Goal: Browse casually: Explore the website without a specific task or goal

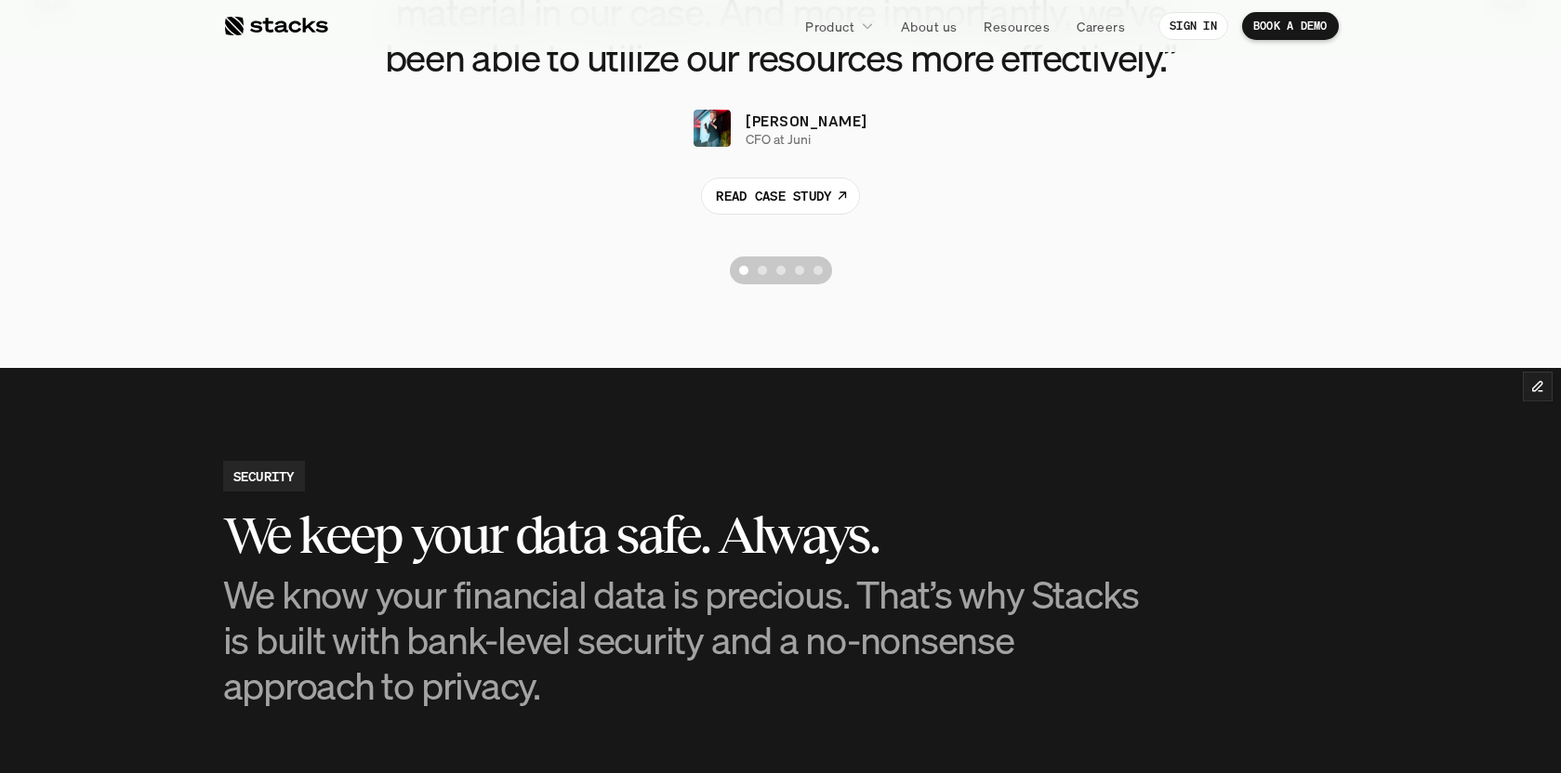
scroll to position [4049, 0]
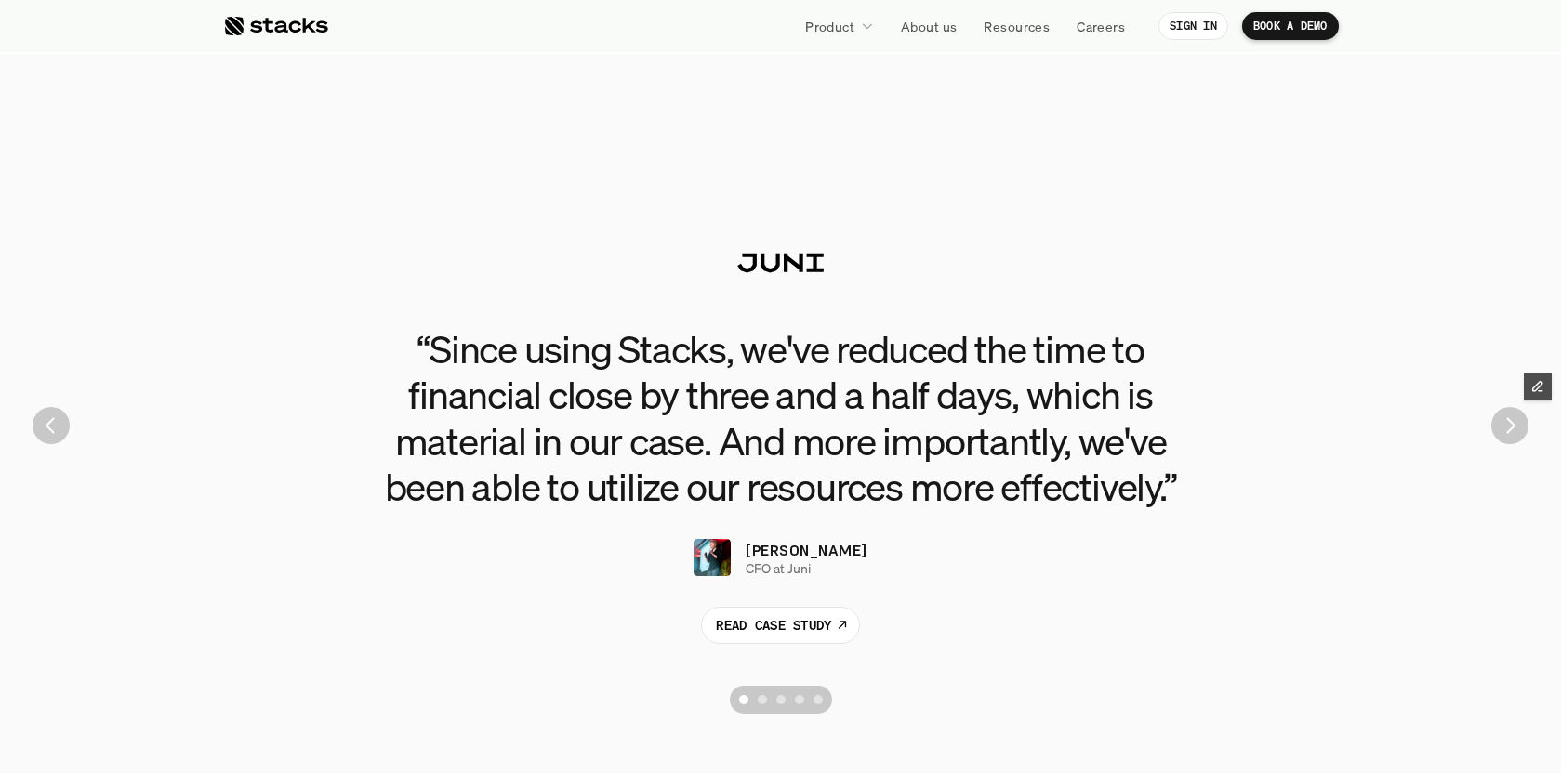
click at [1520, 442] on div "“Since using Stacks, we've reduced the time to financial close by three and a h…" at bounding box center [780, 425] width 1533 height 595
click at [1515, 437] on img "Next" at bounding box center [1509, 425] width 35 height 35
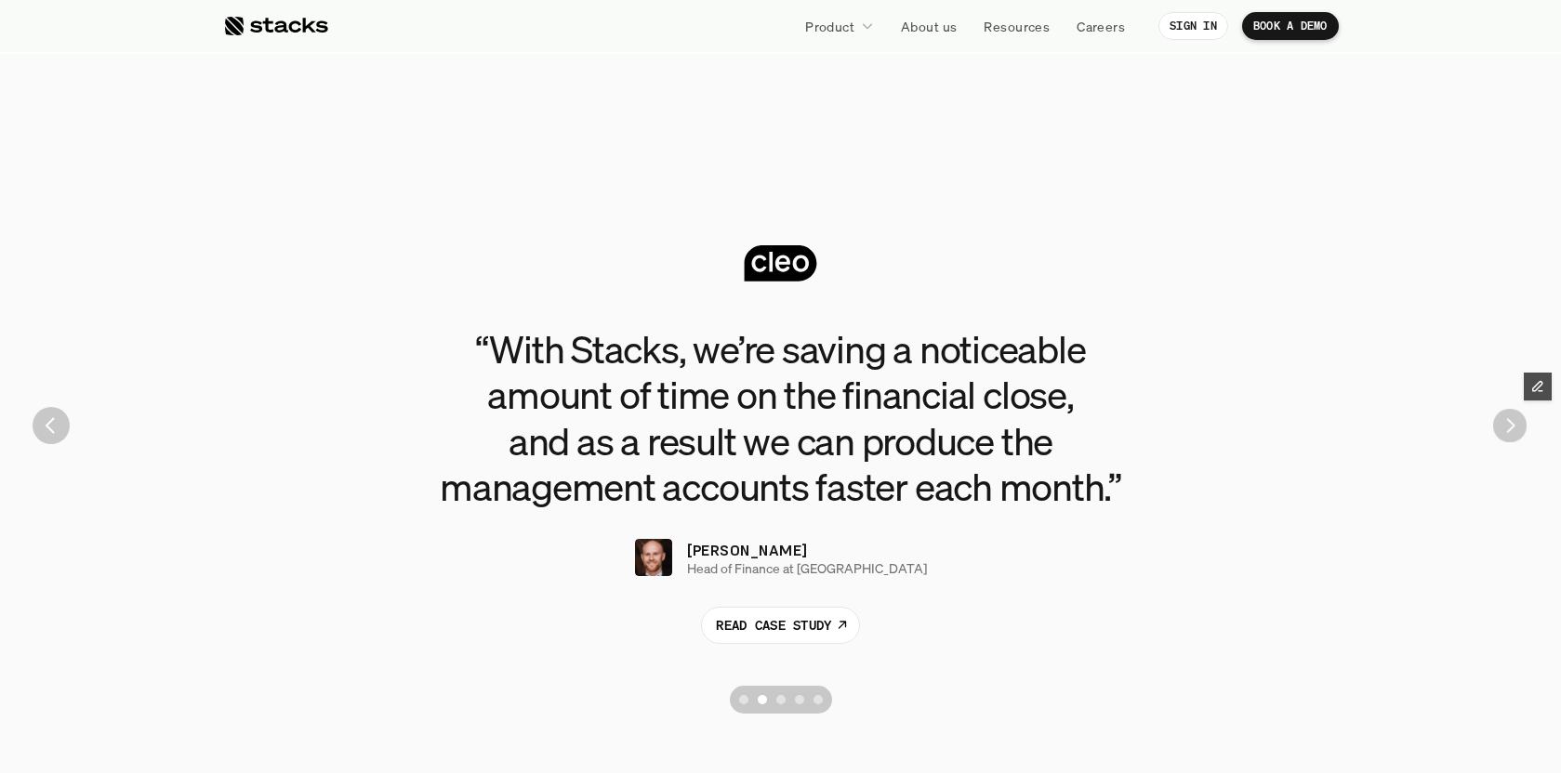
click at [1515, 437] on img "Next" at bounding box center [1509, 425] width 33 height 33
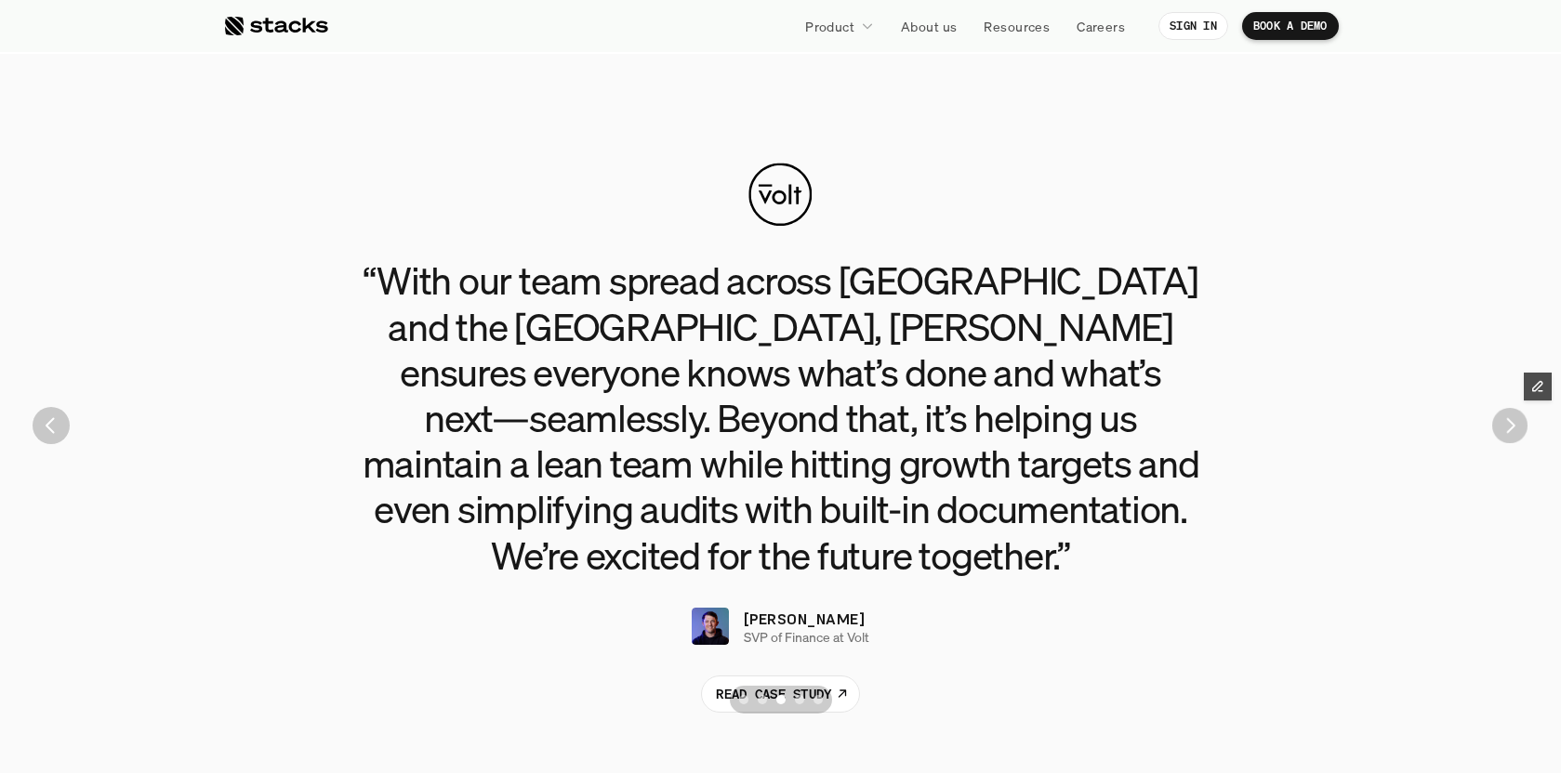
click at [1515, 437] on img "Next" at bounding box center [1509, 425] width 35 height 35
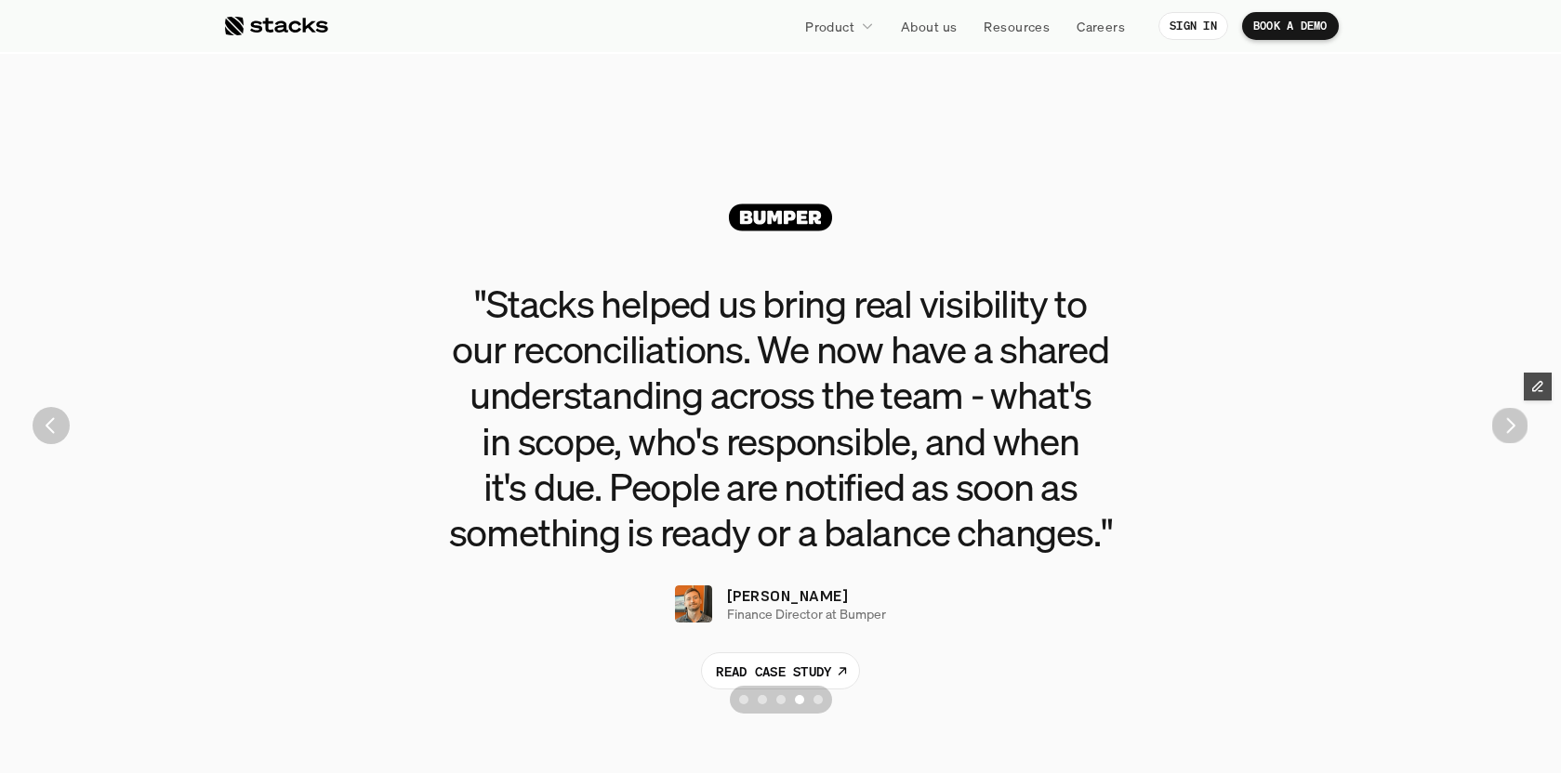
click at [1515, 436] on img "Next" at bounding box center [1510, 426] width 36 height 36
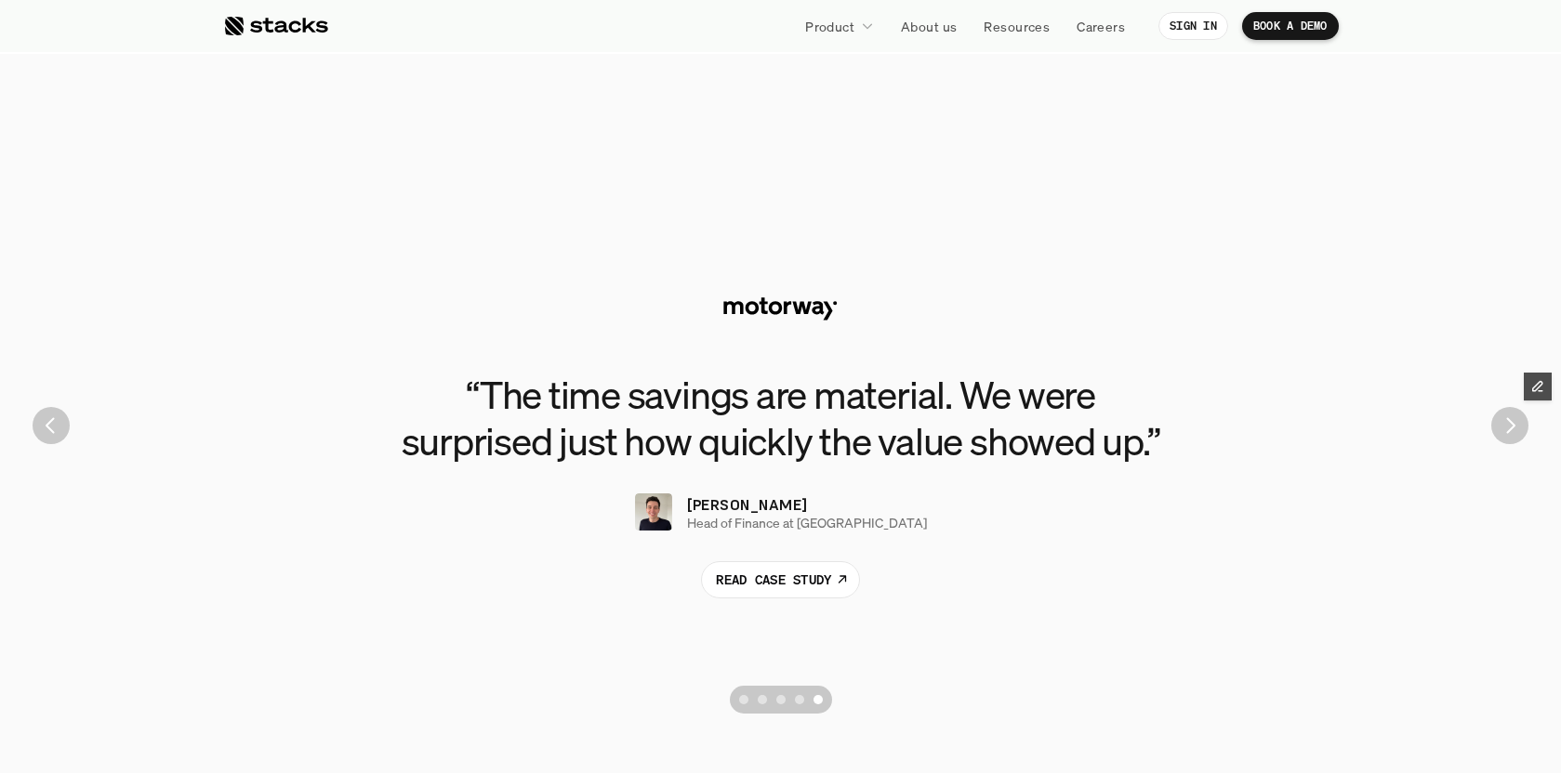
click at [1512, 432] on img "Next" at bounding box center [1509, 425] width 37 height 37
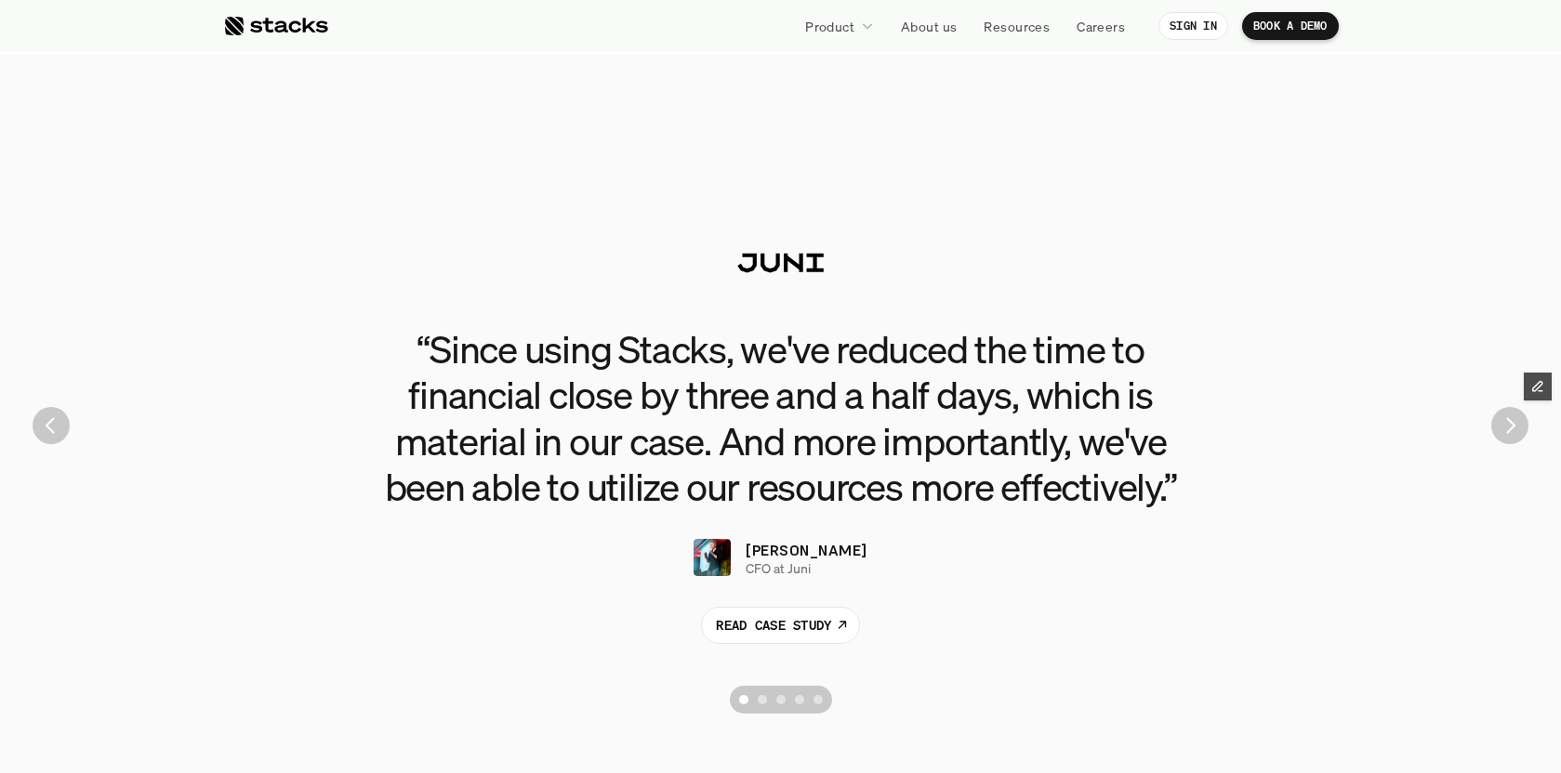
click at [1511, 428] on img "Next" at bounding box center [1509, 425] width 37 height 37
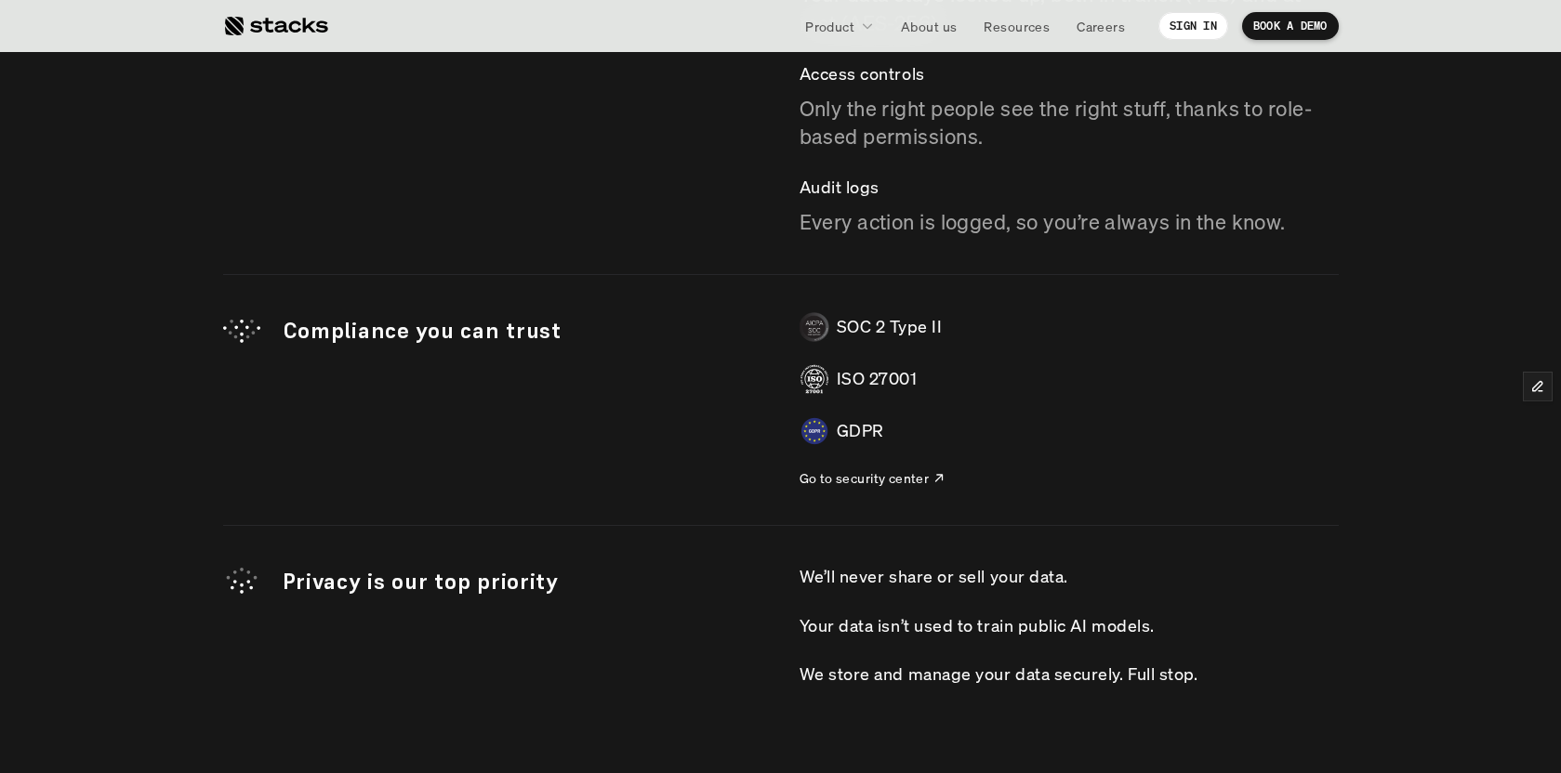
scroll to position [5200, 0]
